Goal: Obtain resource: Obtain resource

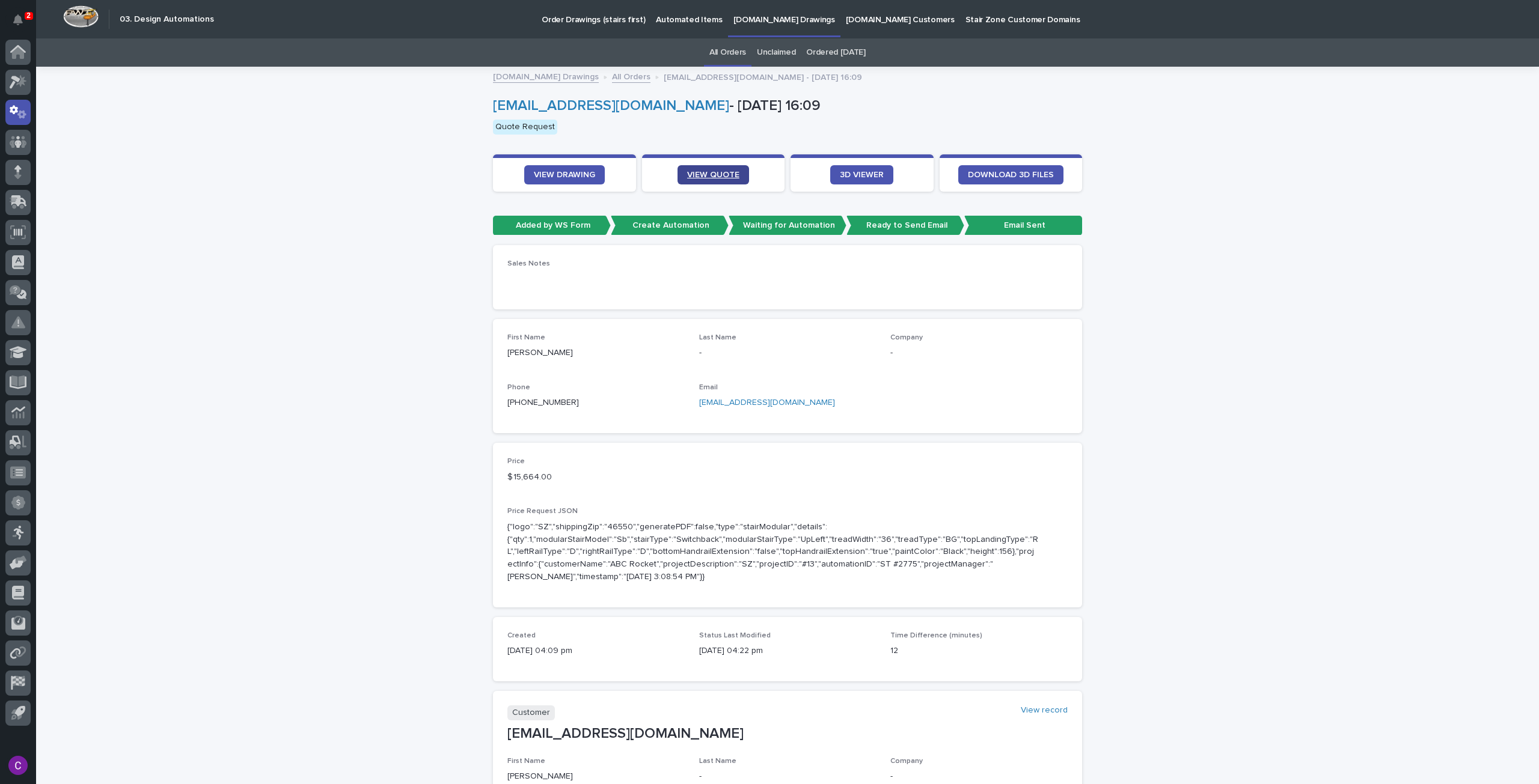
click at [710, 167] on link "VIEW QUOTE" at bounding box center [713, 175] width 71 height 19
click at [571, 176] on span "VIEW DRAWING" at bounding box center [564, 175] width 62 height 9
click at [558, 171] on span "VIEW DRAWING" at bounding box center [564, 175] width 62 height 9
click at [690, 171] on span "VIEW QUOTE" at bounding box center [713, 175] width 52 height 9
drag, startPoint x: 727, startPoint y: 105, endPoint x: 489, endPoint y: 92, distance: 238.4
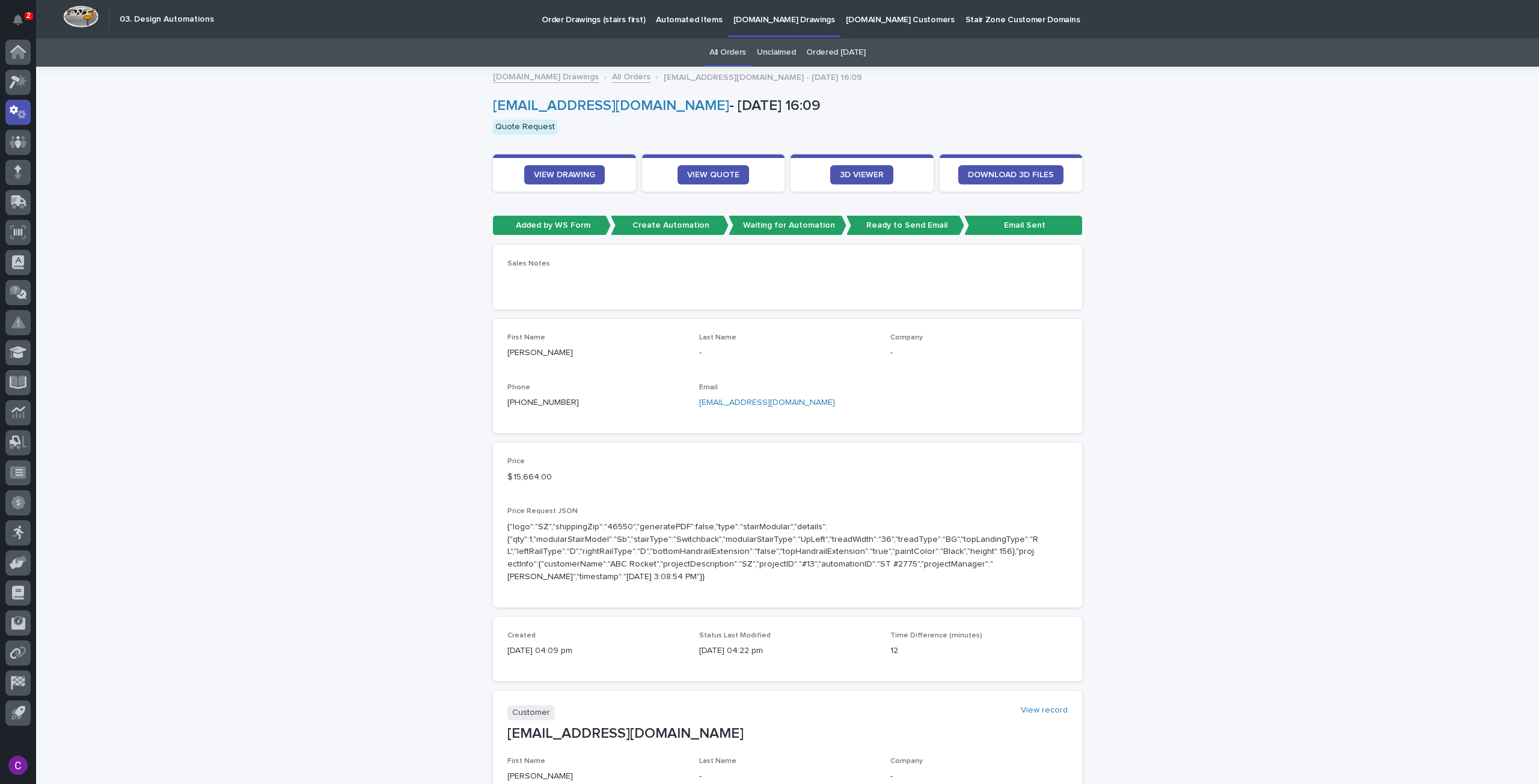
click at [493, 92] on div "chumbleycustombuilders@gmail.com - Aug 24 16:09 Quote Request" at bounding box center [787, 116] width 589 height 48
copy link "chumbleycustombuilders@gmail.com"
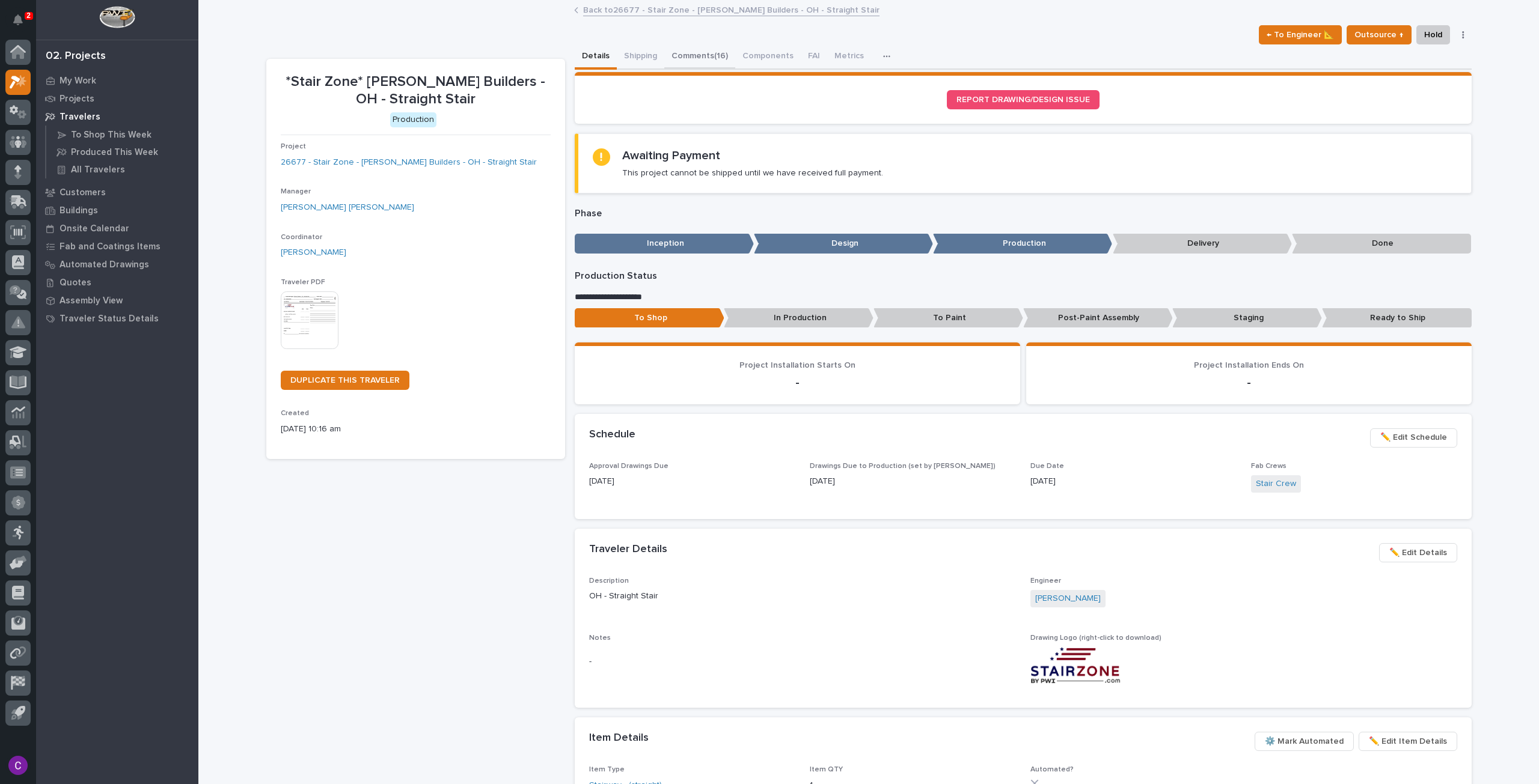
click at [683, 50] on button "Comments (16)" at bounding box center [699, 58] width 71 height 26
